Goal: Task Accomplishment & Management: Complete application form

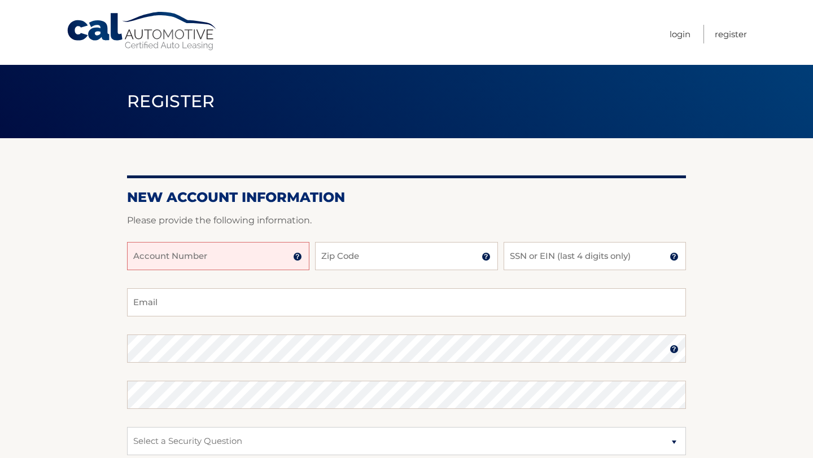
click at [296, 257] on img at bounding box center [297, 256] width 9 height 9
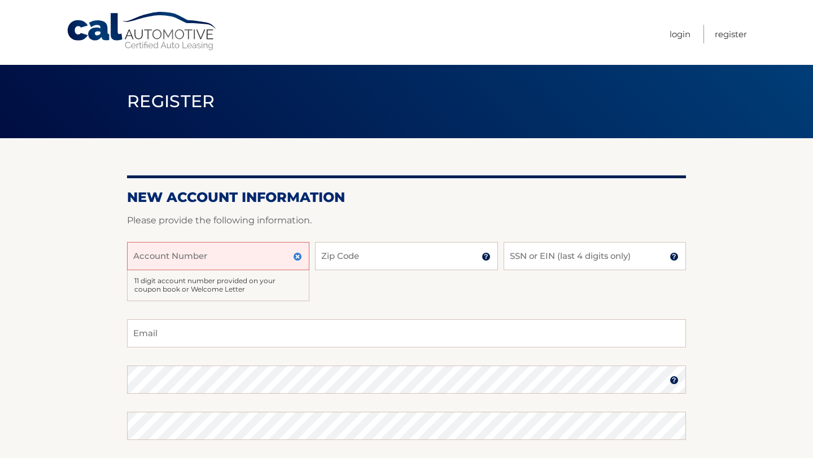
click at [374, 305] on div "Account Number 11 digit account number provided on your coupon book or Welcome …" at bounding box center [406, 280] width 559 height 77
click at [297, 256] on img at bounding box center [297, 256] width 9 height 9
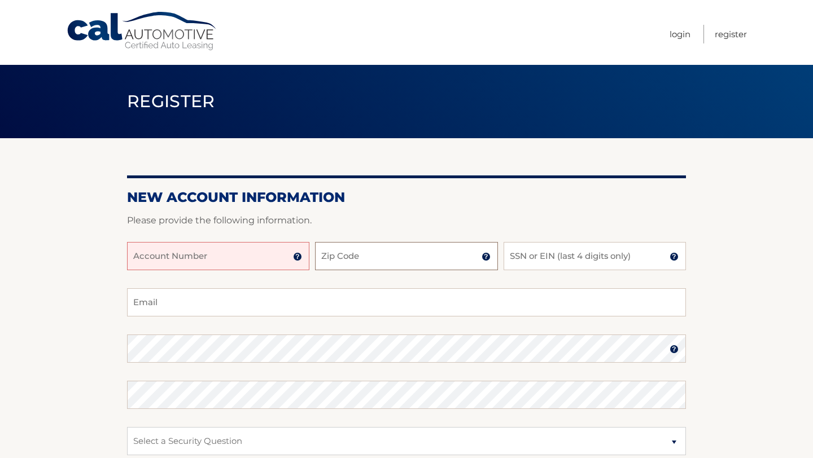
click at [373, 259] on input "Zip Code" at bounding box center [406, 256] width 182 height 28
type input "11580"
type input "[EMAIL_ADDRESS][DOMAIN_NAME]"
click at [531, 259] on input "SSN or EIN (last 4 digits only)" at bounding box center [595, 256] width 182 height 28
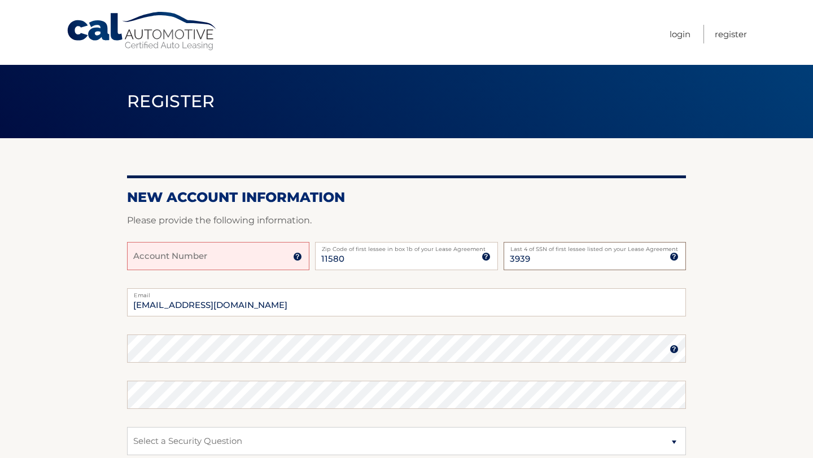
type input "3939"
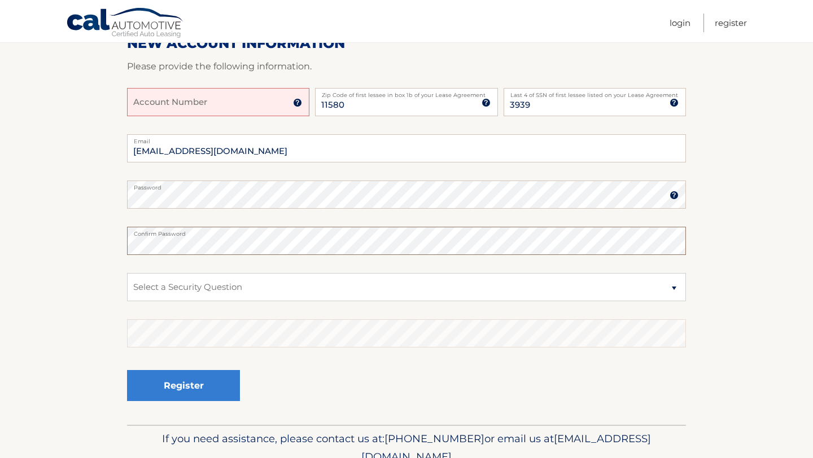
scroll to position [166, 0]
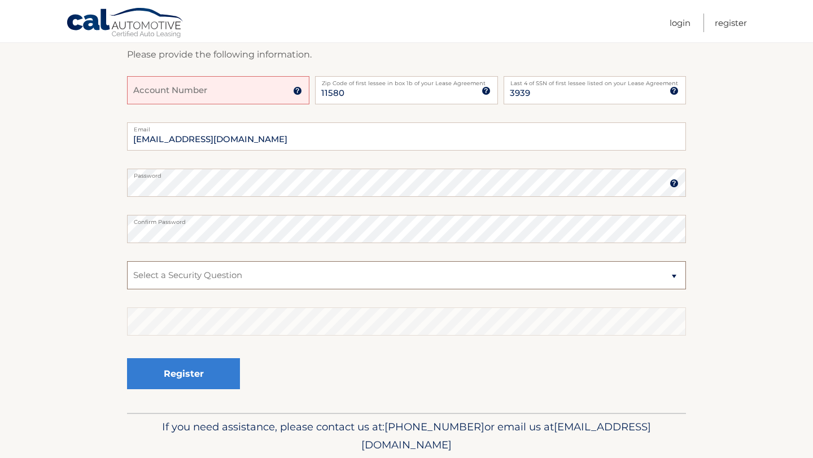
click at [189, 279] on select "Select a Security Question What was the name of your elementary school? What is…" at bounding box center [406, 275] width 559 height 28
select select "1"
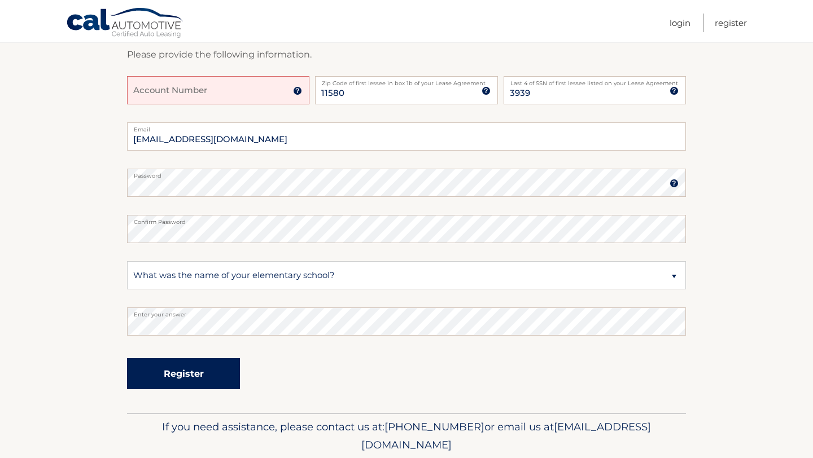
click at [202, 377] on button "Register" at bounding box center [183, 373] width 113 height 31
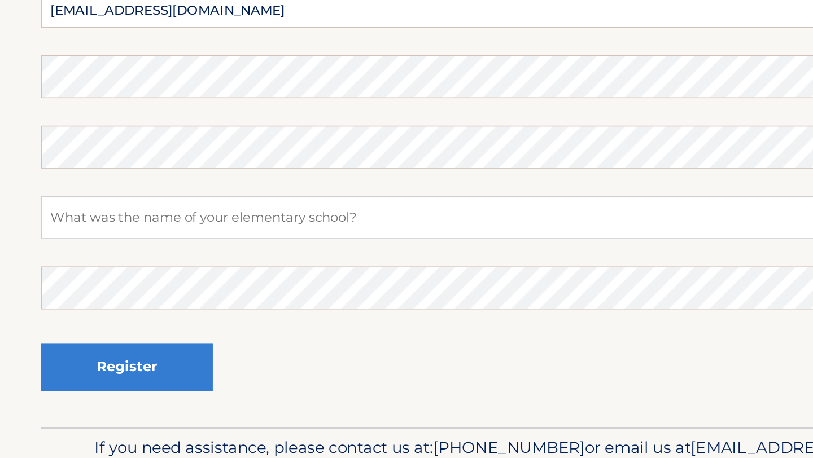
scroll to position [353, 0]
